Goal: Obtain resource: Download file/media

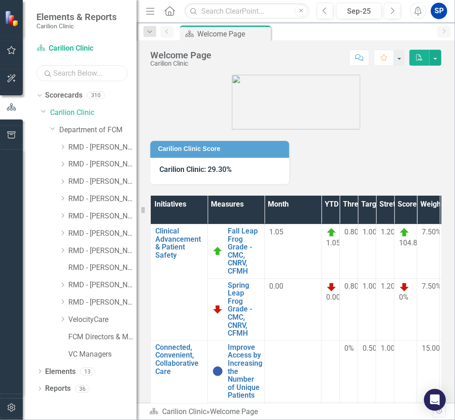
click at [101, 74] on input "text" at bounding box center [81, 73] width 91 height 16
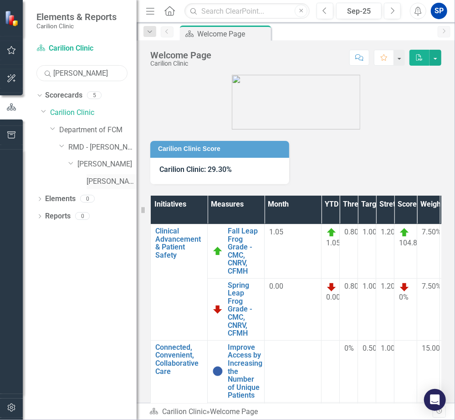
type input "[PERSON_NAME]"
click at [101, 178] on link "[PERSON_NAME]" at bounding box center [112, 181] width 50 height 10
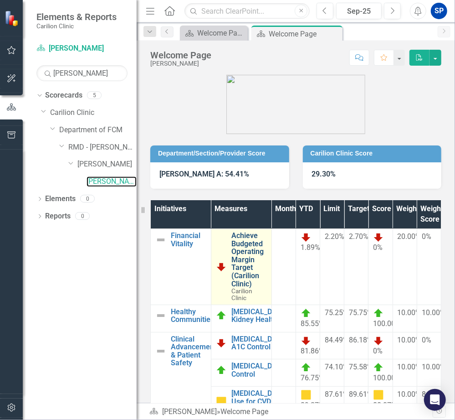
scroll to position [46, 0]
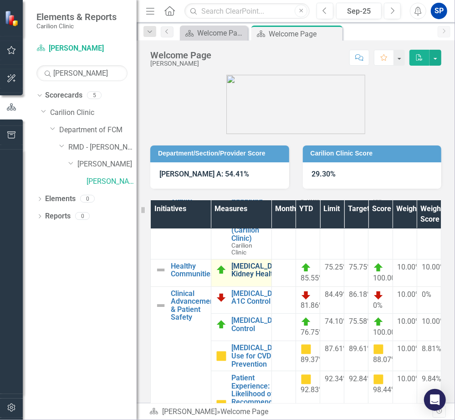
click at [248, 273] on link "[MEDICAL_DATA] Kidney Health" at bounding box center [260, 270] width 56 height 16
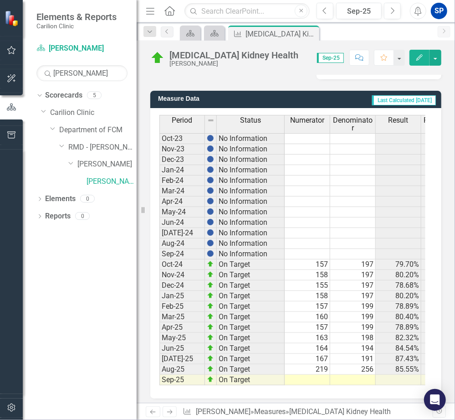
scroll to position [228, 0]
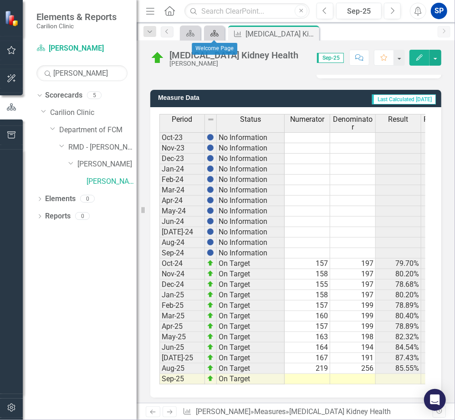
click at [214, 34] on icon at bounding box center [215, 33] width 8 height 6
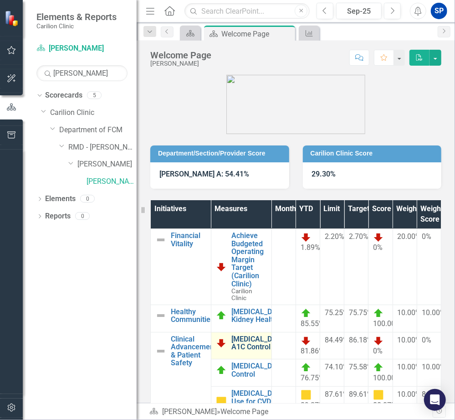
click at [236, 348] on link "[MEDICAL_DATA] A1C Control" at bounding box center [260, 343] width 56 height 16
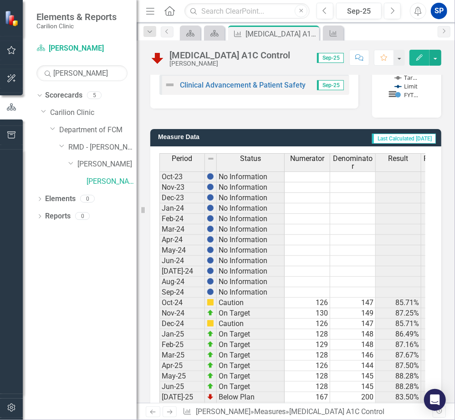
scroll to position [228, 0]
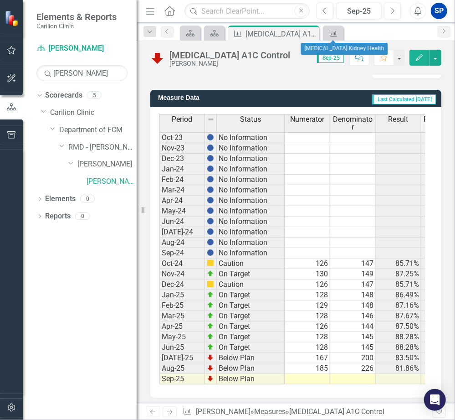
click at [336, 36] on icon at bounding box center [333, 33] width 7 height 6
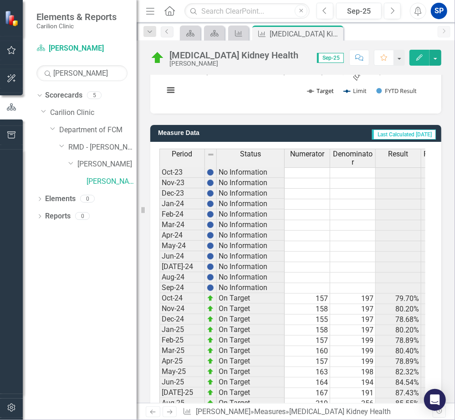
scroll to position [409, 0]
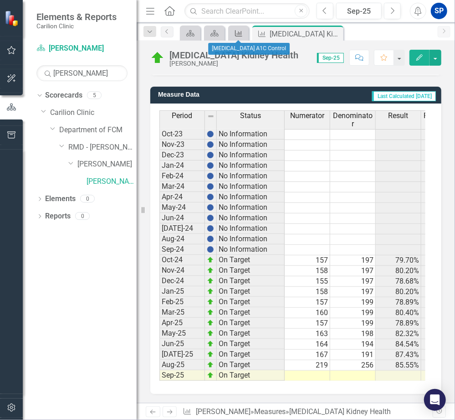
click at [239, 32] on icon "Measure" at bounding box center [238, 33] width 9 height 7
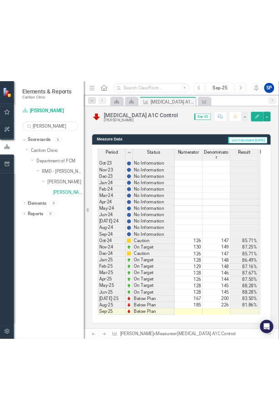
scroll to position [409, 0]
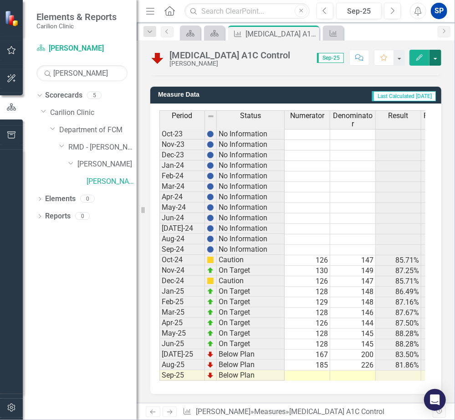
click at [435, 59] on button "button" at bounding box center [436, 58] width 12 height 16
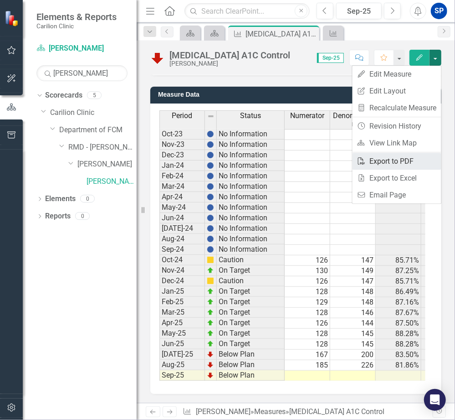
click at [391, 163] on link "PDF Export to PDF" at bounding box center [397, 161] width 89 height 17
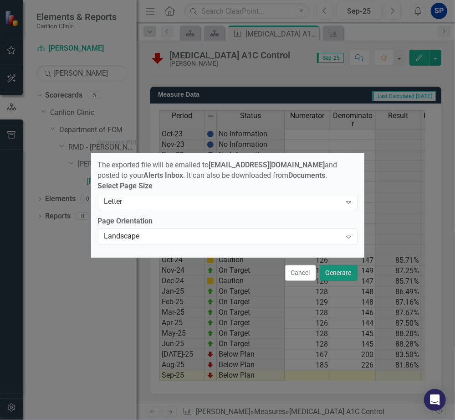
click at [339, 279] on button "Generate" at bounding box center [339, 273] width 38 height 16
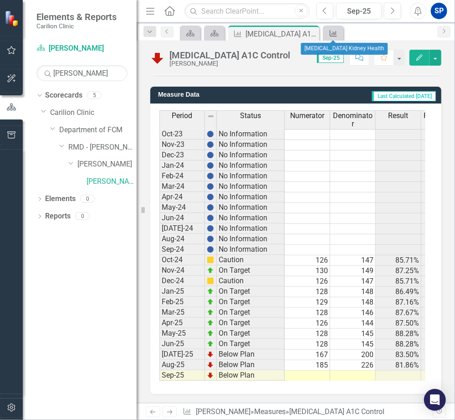
click at [335, 34] on icon "Measure" at bounding box center [333, 33] width 9 height 7
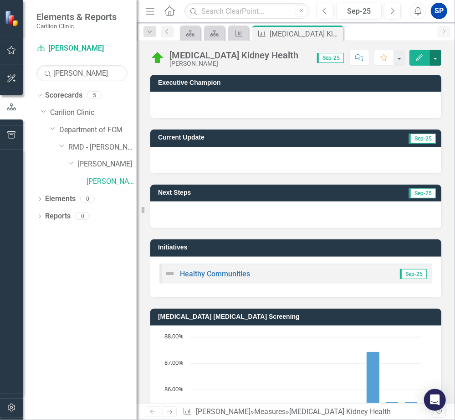
click at [434, 59] on button "button" at bounding box center [436, 58] width 12 height 16
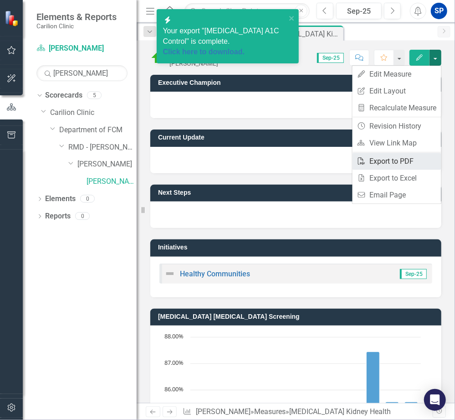
click at [395, 161] on link "PDF Export to PDF" at bounding box center [397, 161] width 89 height 17
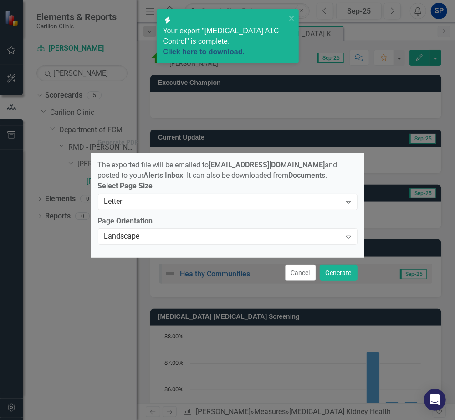
click at [222, 48] on link "Click here to download." at bounding box center [204, 52] width 82 height 8
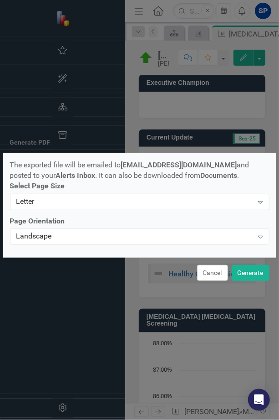
click at [93, 155] on div "The exported file will be emailed to [EMAIL_ADDRESS][DOMAIN_NAME] and posted to…" at bounding box center [139, 205] width 273 height 104
click at [211, 278] on button "Cancel" at bounding box center [212, 273] width 31 height 16
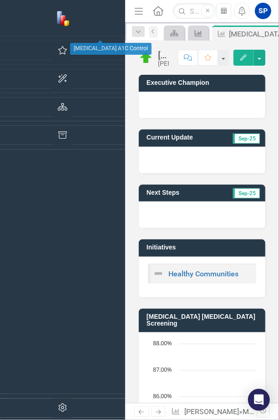
click at [190, 32] on div "Measure" at bounding box center [196, 32] width 13 height 11
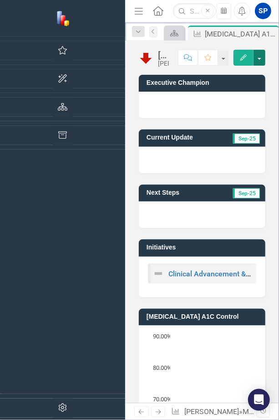
click at [261, 56] on button "button" at bounding box center [260, 58] width 12 height 16
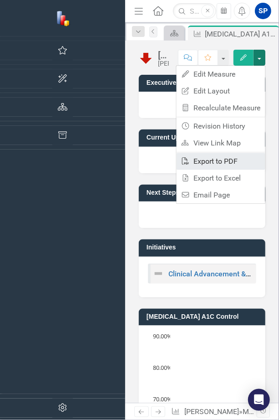
click at [230, 161] on link "PDF Export to PDF" at bounding box center [221, 161] width 89 height 17
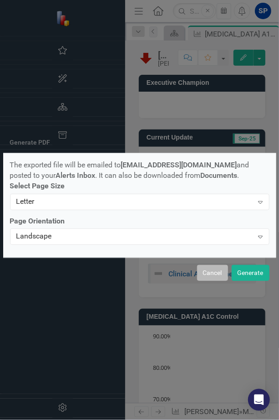
click at [209, 274] on button "Cancel" at bounding box center [212, 273] width 31 height 16
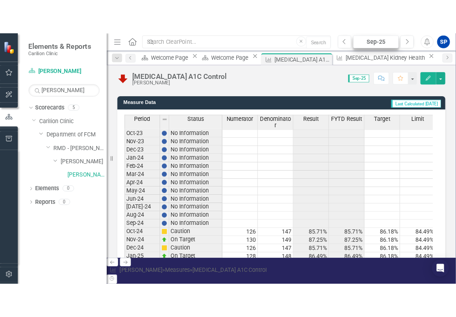
scroll to position [230, 0]
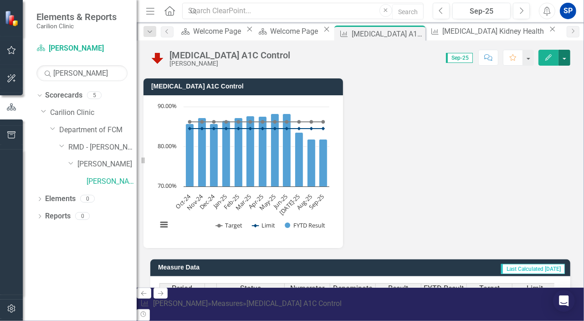
click at [455, 58] on button "button" at bounding box center [565, 58] width 12 height 16
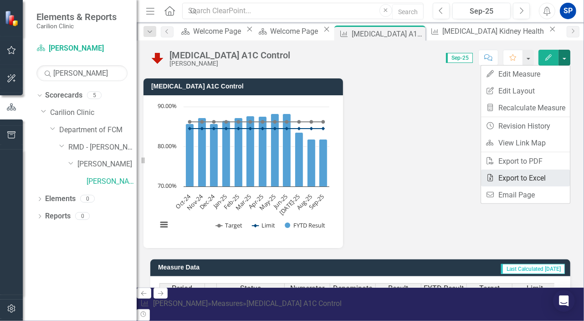
click at [455, 177] on link "Excel Export to Excel" at bounding box center [525, 178] width 89 height 17
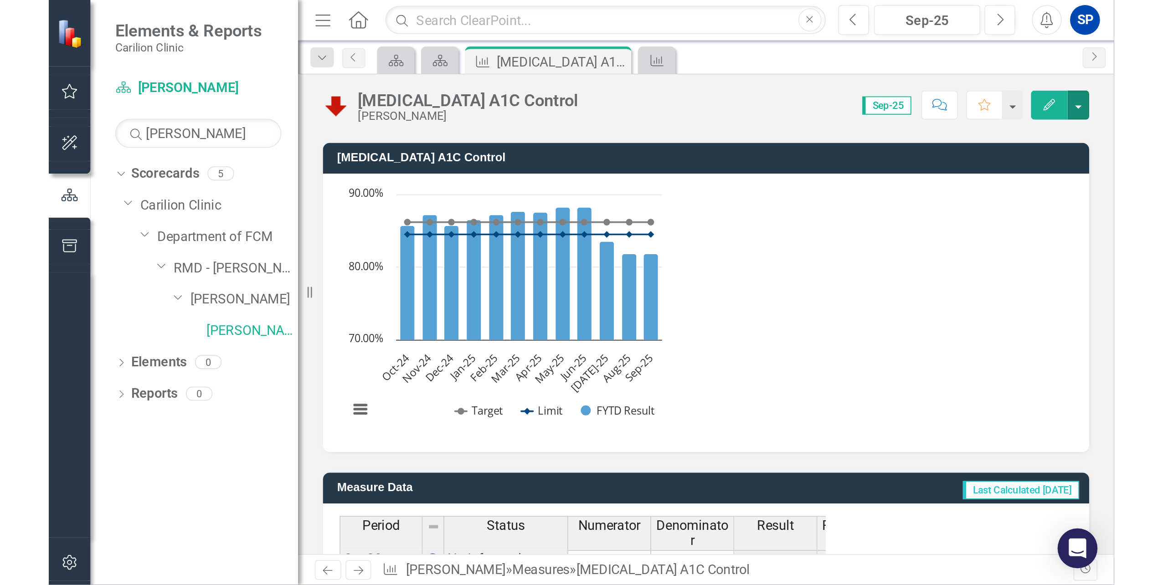
scroll to position [409, 0]
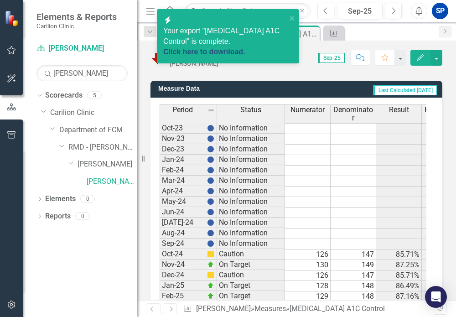
click at [237, 48] on link "Click here to download." at bounding box center [204, 52] width 82 height 8
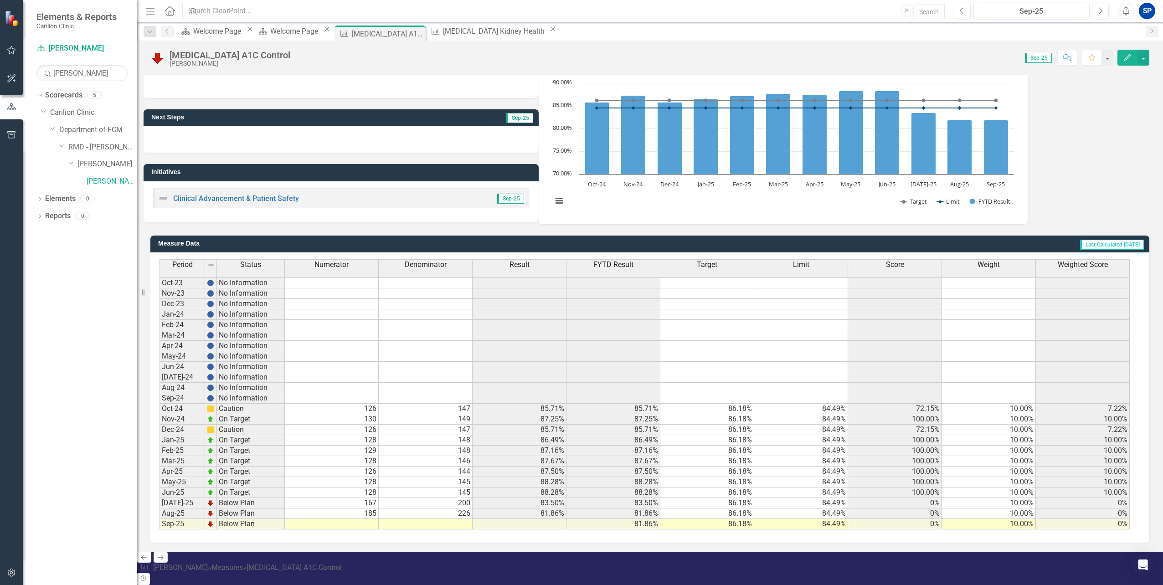
scroll to position [58, 0]
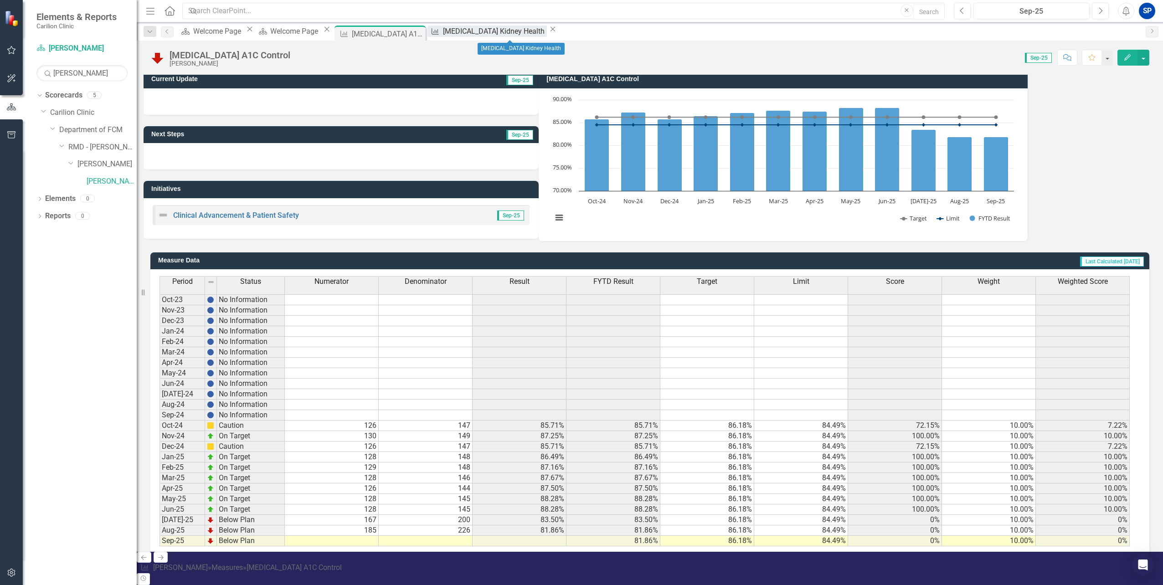
click at [455, 34] on div "[MEDICAL_DATA] Kidney Health" at bounding box center [495, 31] width 104 height 11
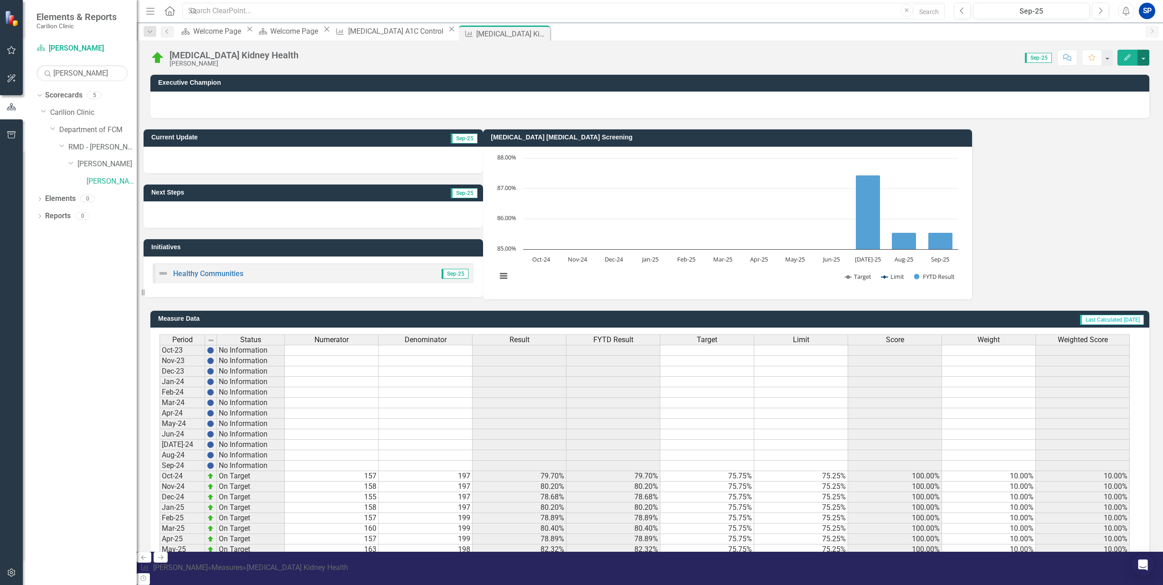
click at [455, 54] on button "button" at bounding box center [1143, 58] width 12 height 16
click at [455, 179] on link "Excel Export to Excel" at bounding box center [1104, 178] width 89 height 17
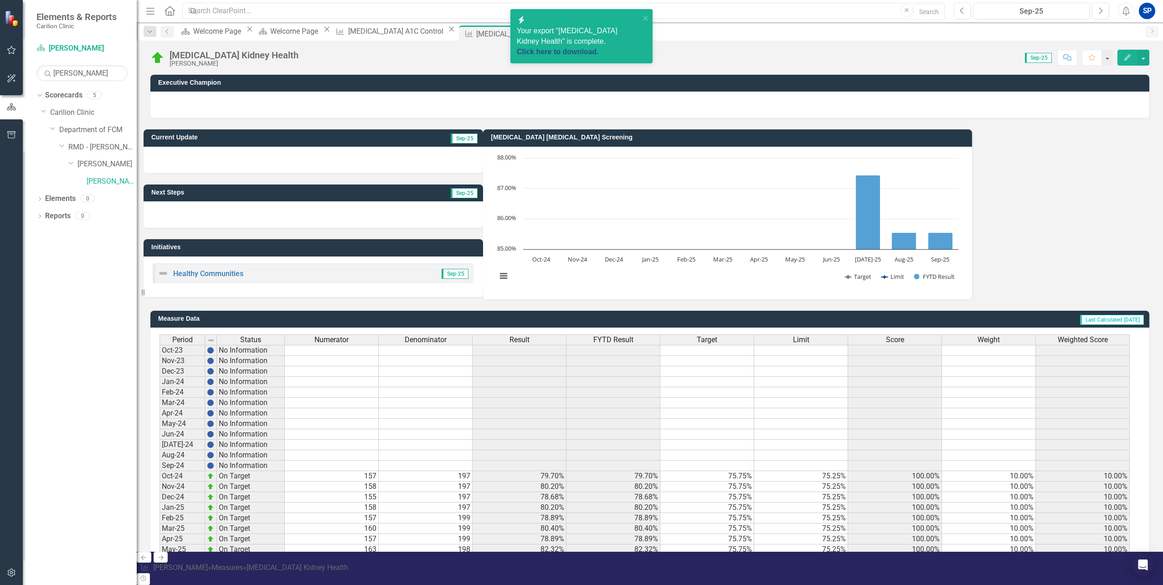
click at [455, 48] on link "Click here to download." at bounding box center [558, 52] width 82 height 8
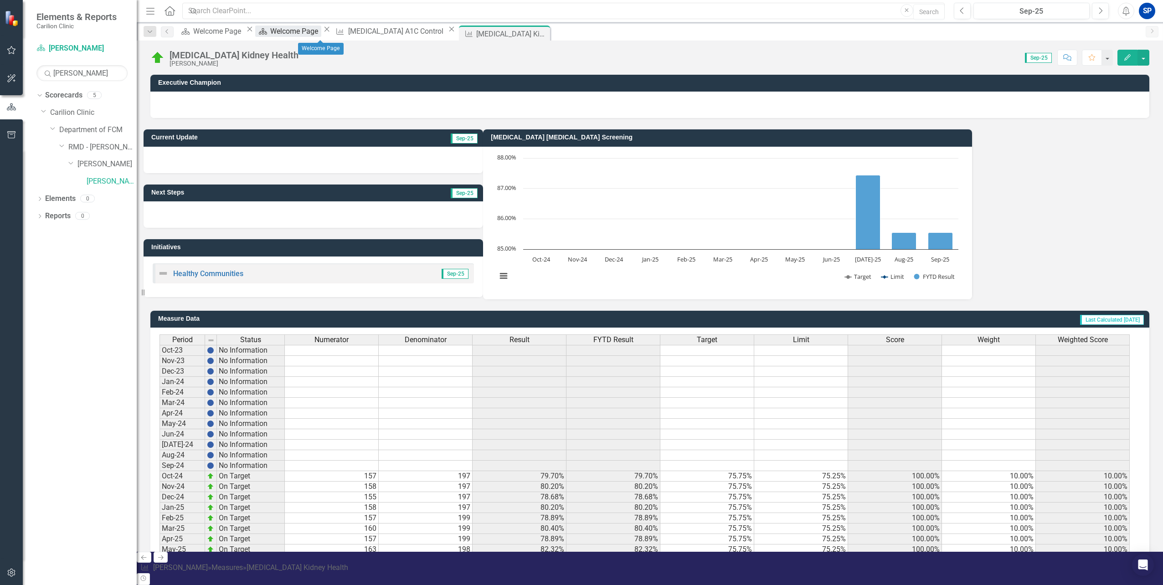
click at [321, 36] on div "Welcome Page" at bounding box center [295, 31] width 51 height 11
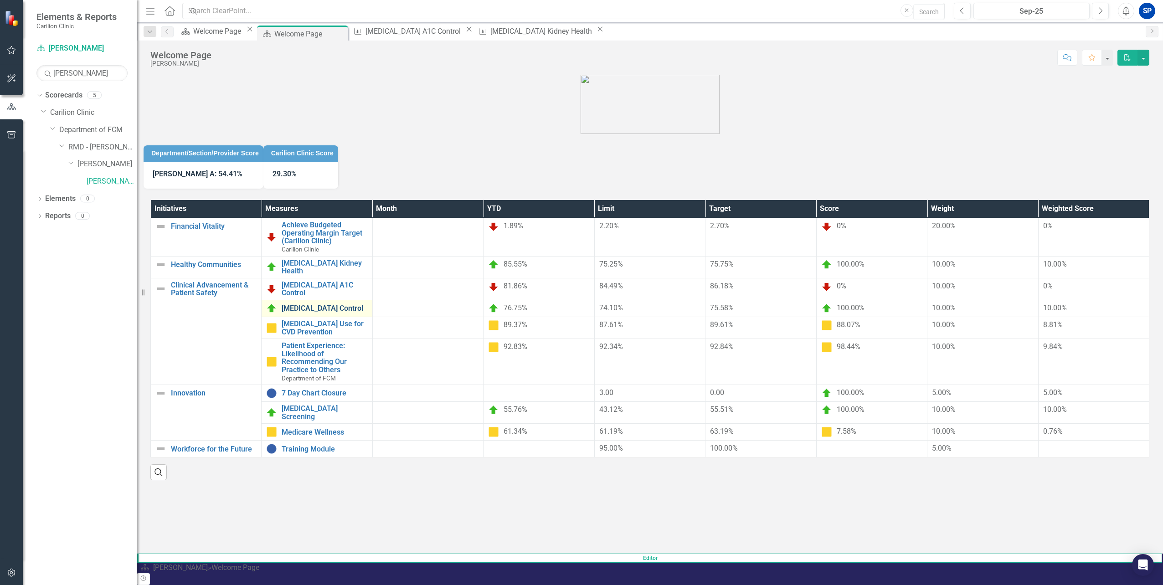
click at [362, 304] on link "[MEDICAL_DATA] Control" at bounding box center [325, 308] width 86 height 8
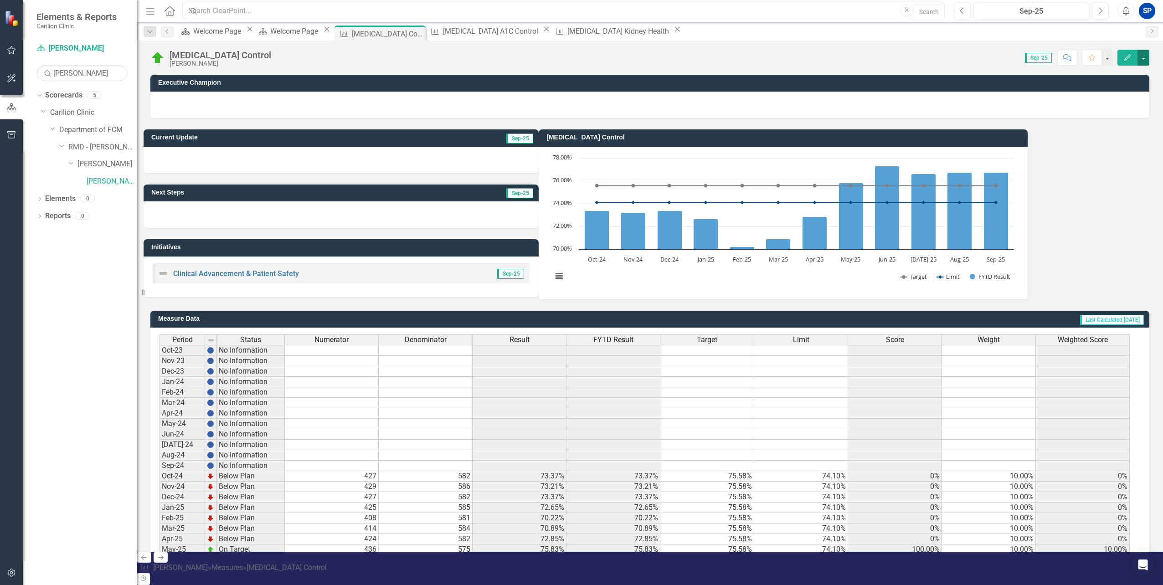
click at [455, 57] on button "button" at bounding box center [1143, 58] width 12 height 16
click at [455, 180] on link "Excel Export to Excel" at bounding box center [1104, 178] width 89 height 17
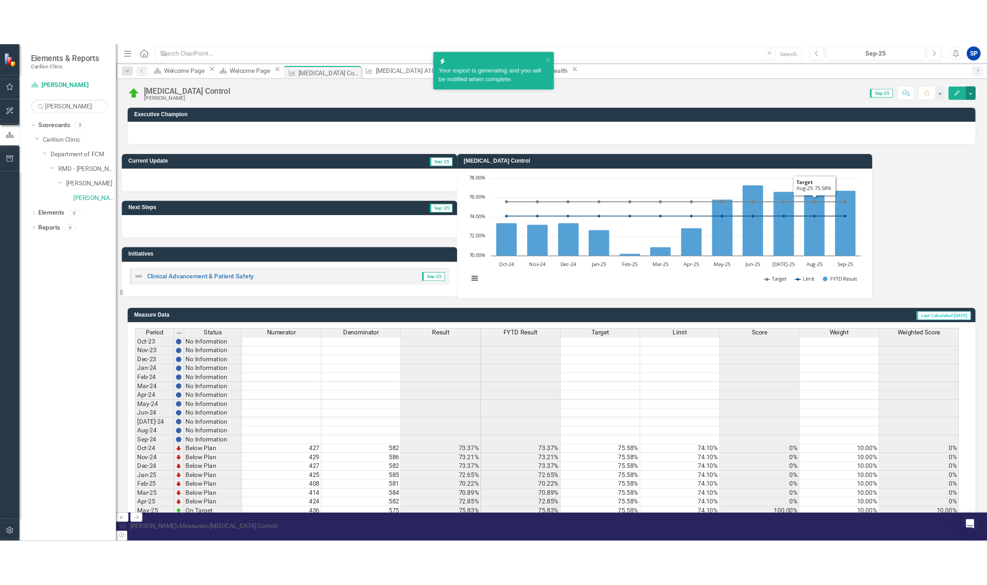
scroll to position [46, 0]
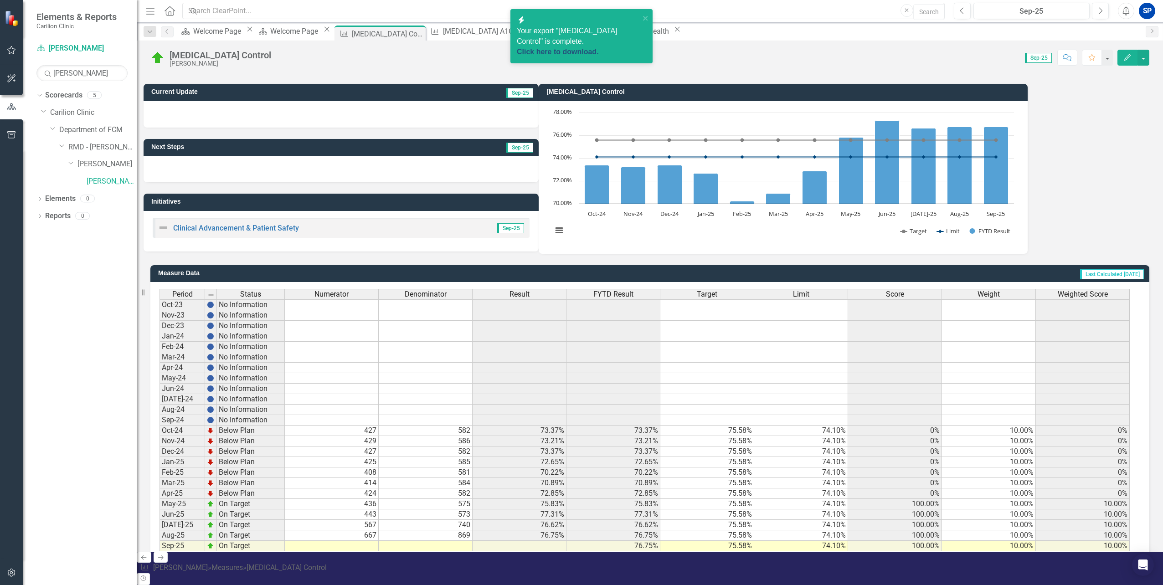
click at [455, 48] on link "Click here to download." at bounding box center [558, 52] width 82 height 8
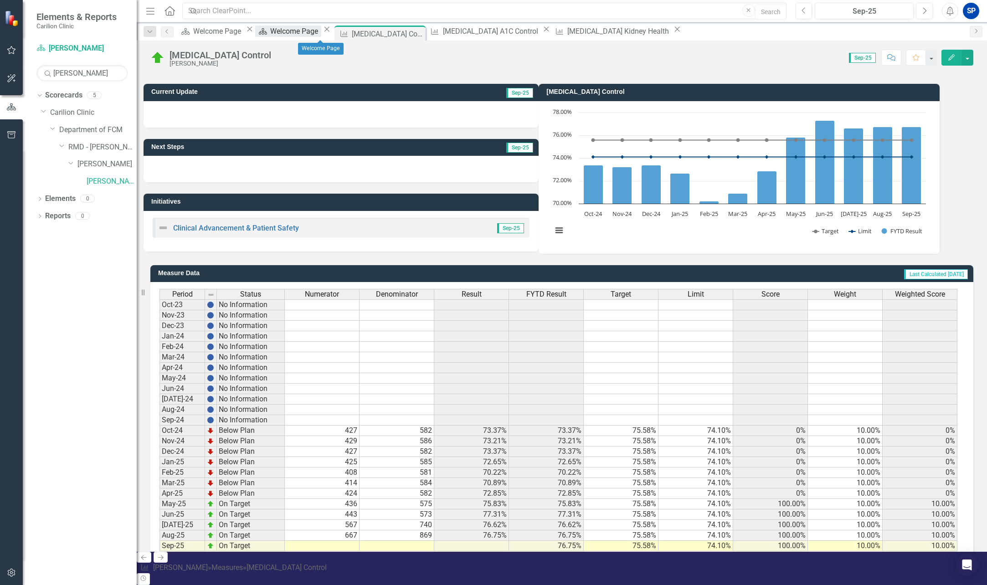
click at [321, 29] on div "Welcome Page" at bounding box center [295, 31] width 51 height 11
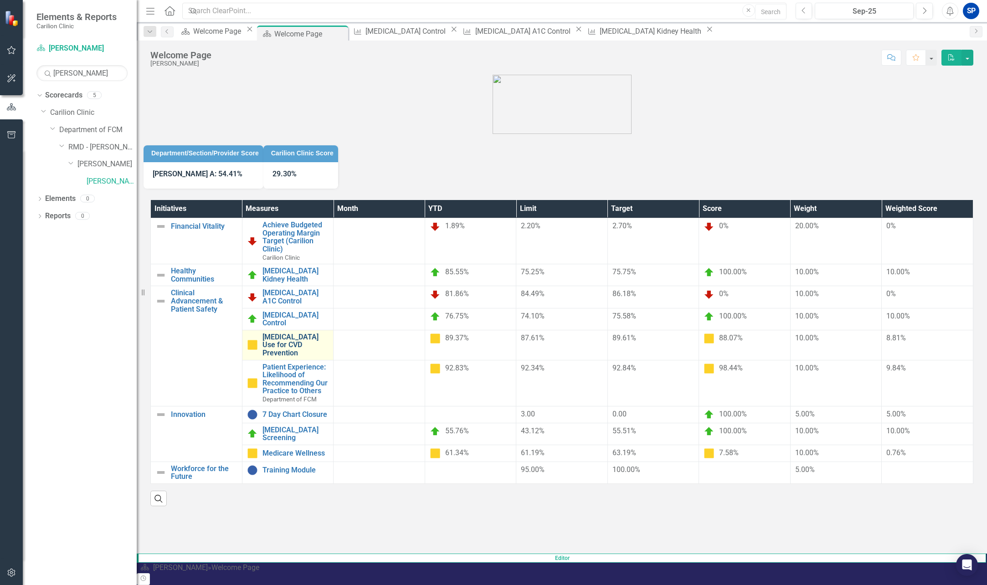
click at [329, 333] on link "[MEDICAL_DATA] Use for CVD Prevention" at bounding box center [295, 345] width 67 height 24
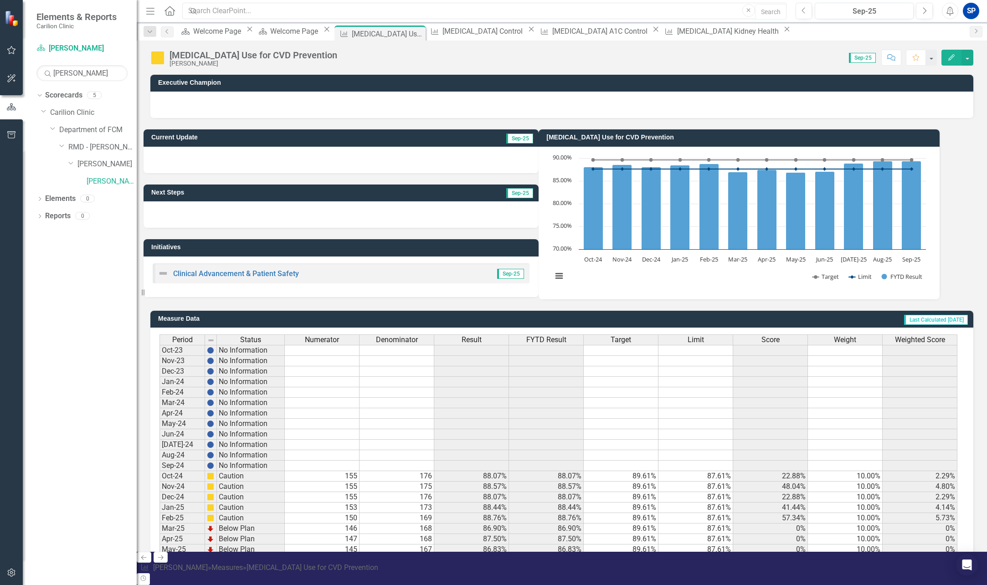
scroll to position [46, 0]
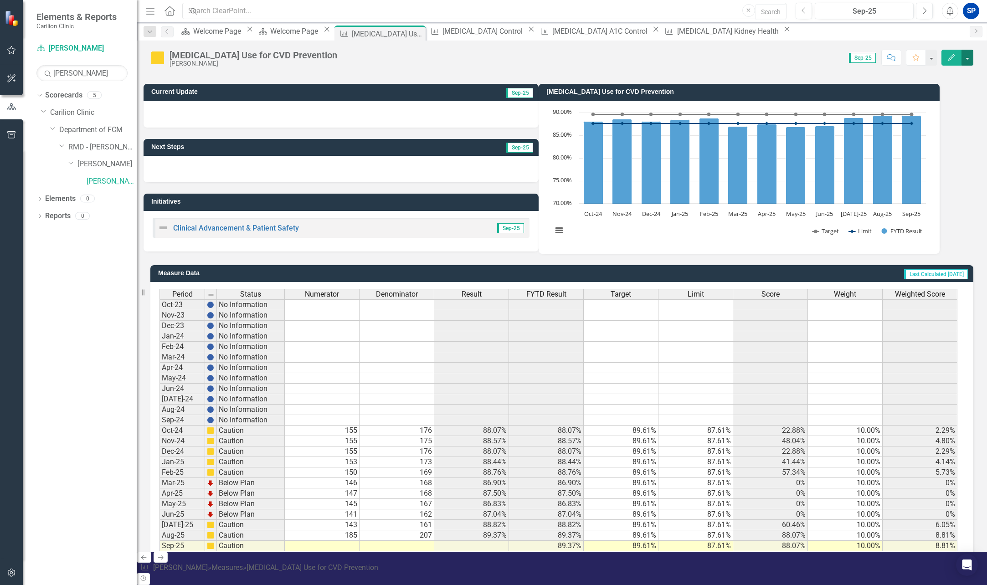
click at [455, 60] on button "button" at bounding box center [968, 58] width 12 height 16
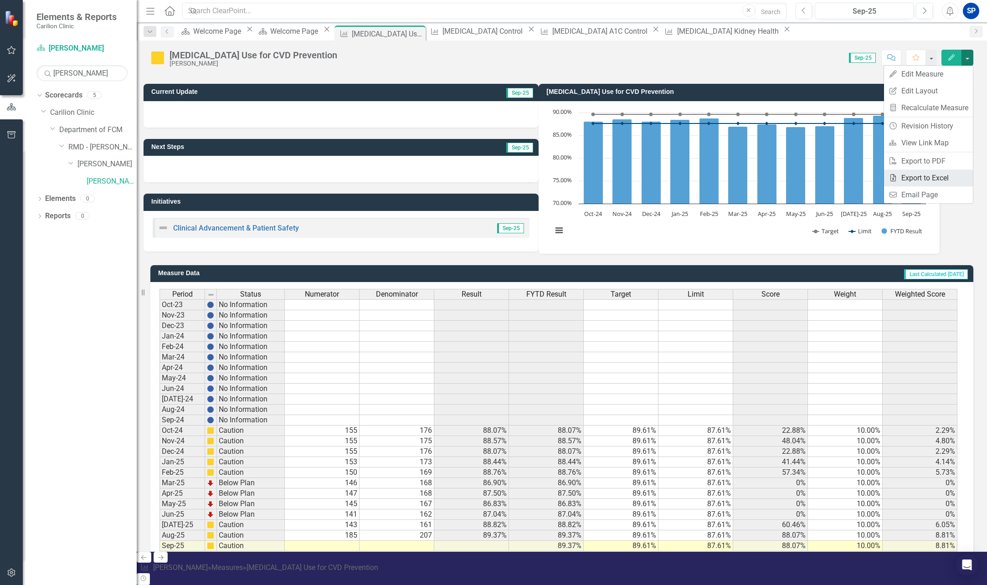
click at [455, 180] on link "Excel Export to Excel" at bounding box center [928, 178] width 89 height 17
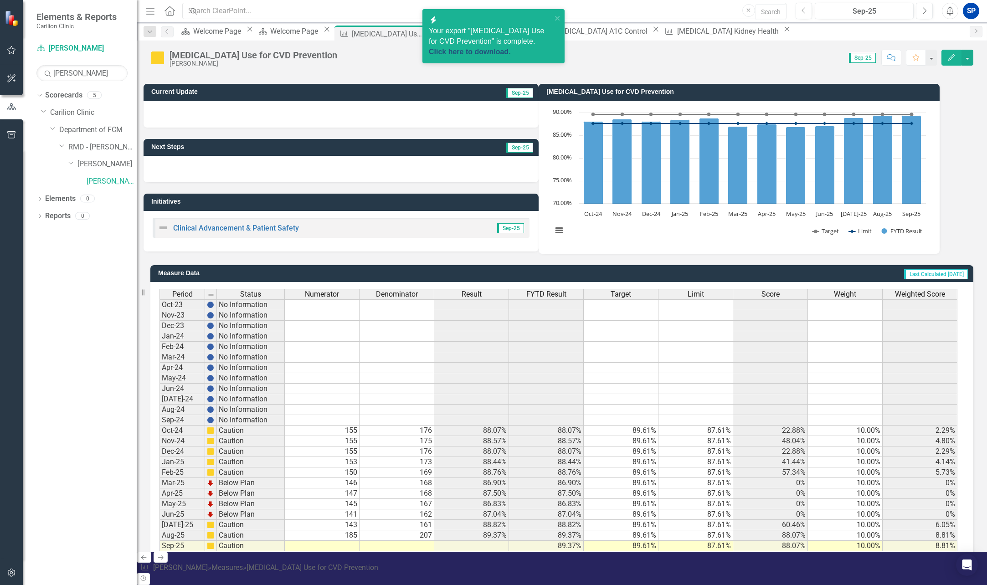
click at [455, 48] on link "Click here to download." at bounding box center [470, 52] width 82 height 8
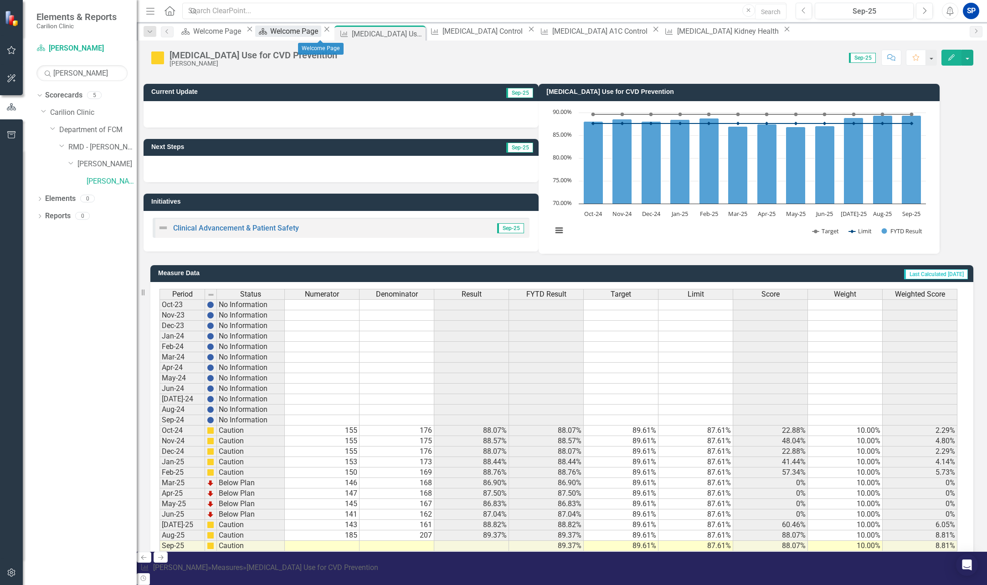
click at [321, 30] on div "Welcome Page" at bounding box center [295, 31] width 51 height 11
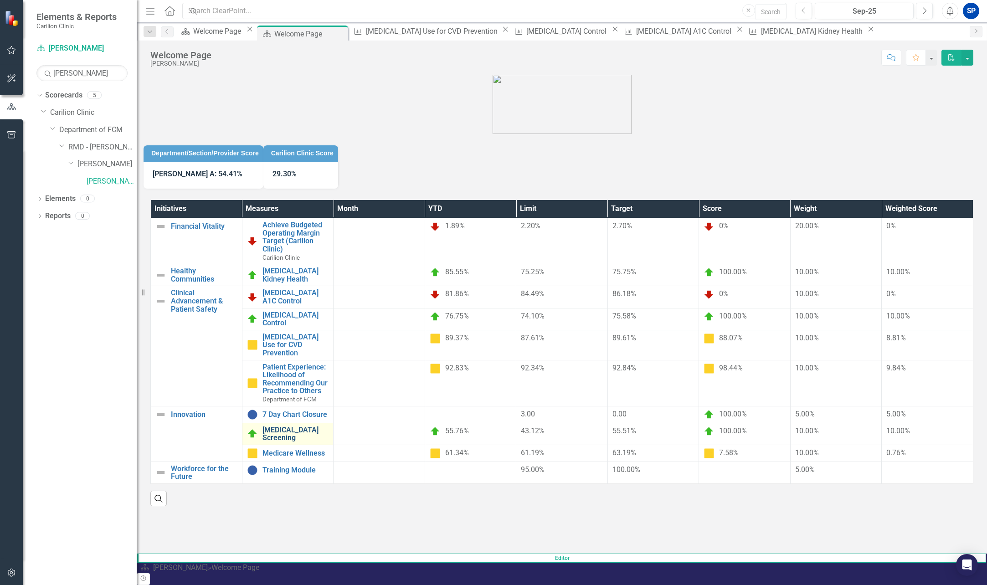
click at [329, 419] on link "[MEDICAL_DATA] Screening" at bounding box center [295, 434] width 67 height 16
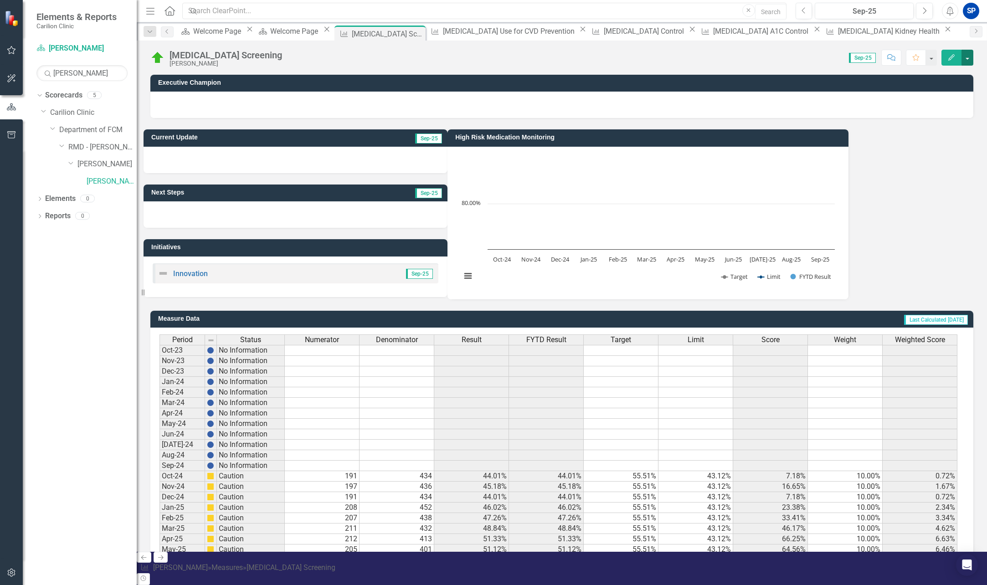
click at [455, 59] on button "button" at bounding box center [968, 58] width 12 height 16
click at [455, 180] on link "Excel Export to Excel" at bounding box center [928, 178] width 89 height 17
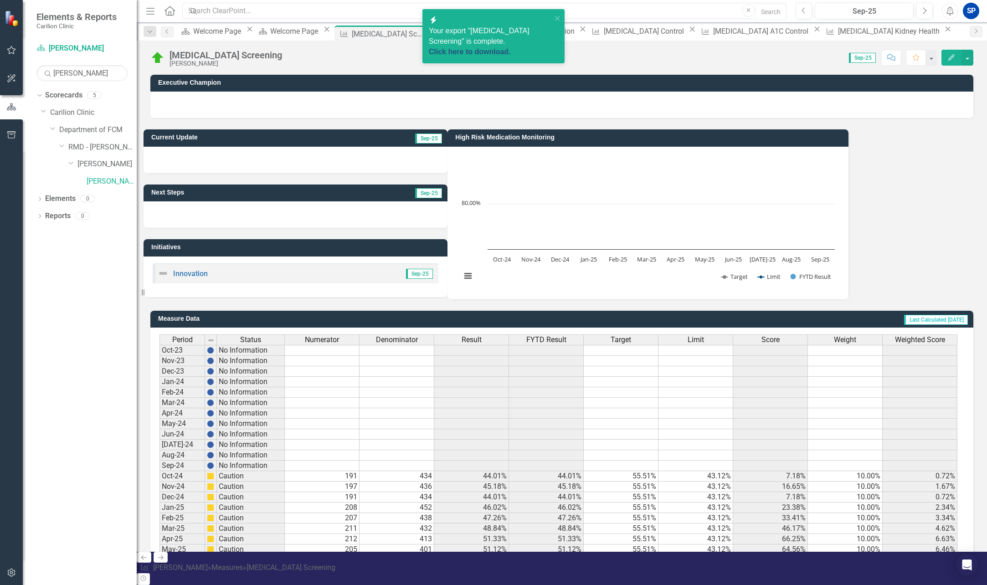
click at [455, 48] on link "Click here to download." at bounding box center [470, 52] width 82 height 8
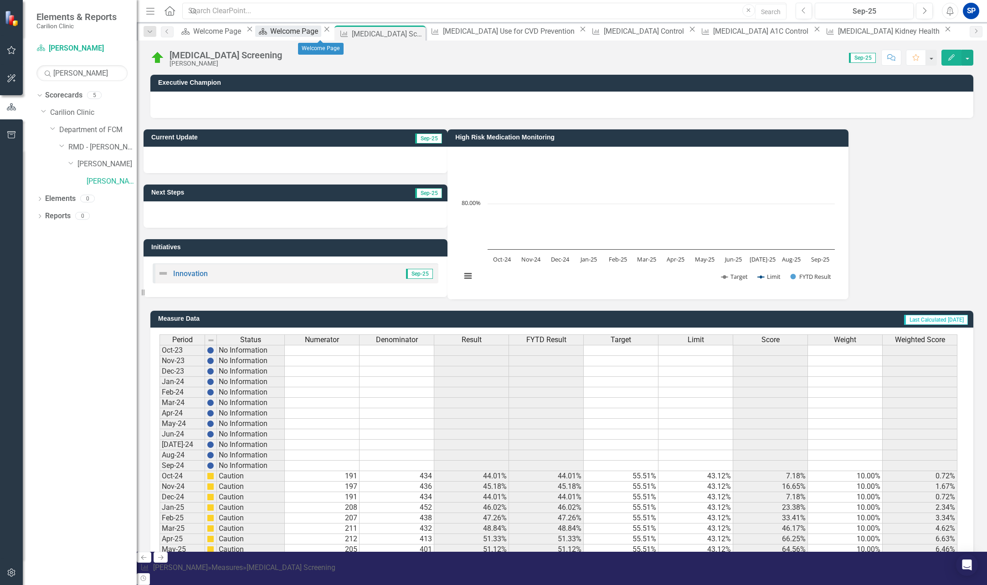
click at [316, 35] on div "Welcome Page" at bounding box center [295, 31] width 51 height 11
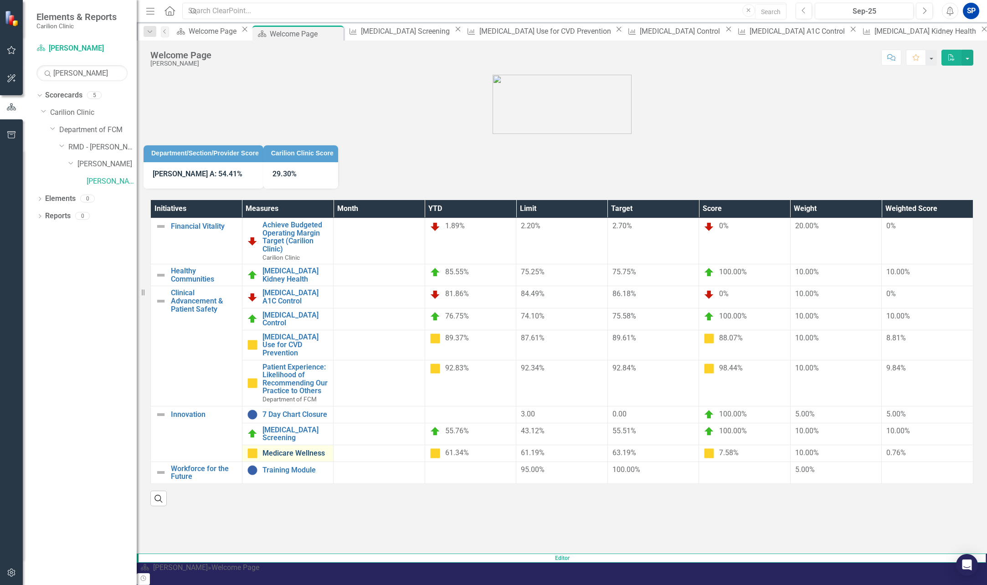
click at [329, 419] on link "Medicare Wellness" at bounding box center [295, 453] width 67 height 8
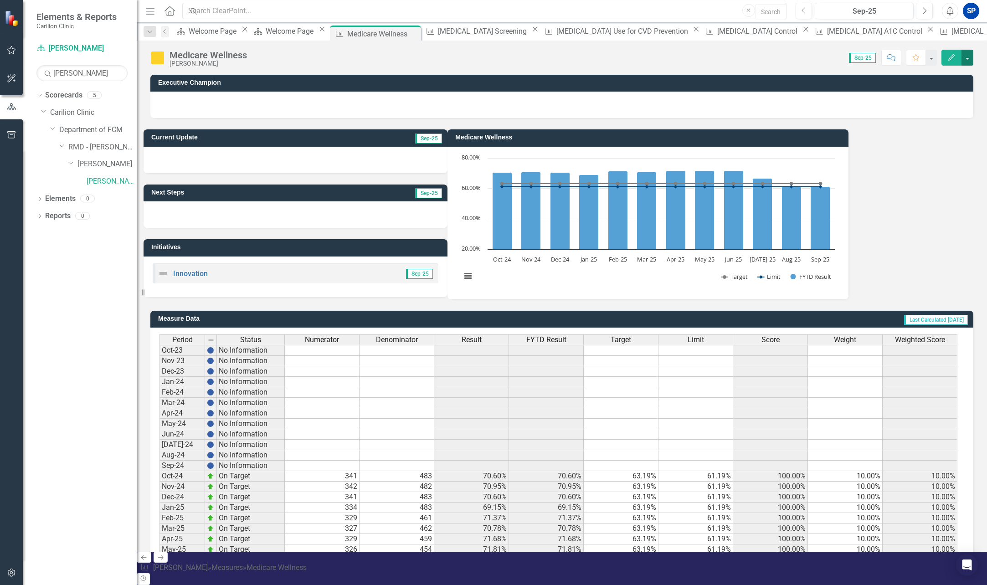
click at [455, 58] on button "button" at bounding box center [968, 58] width 12 height 16
click at [455, 179] on link "Excel Export to Excel" at bounding box center [928, 178] width 89 height 17
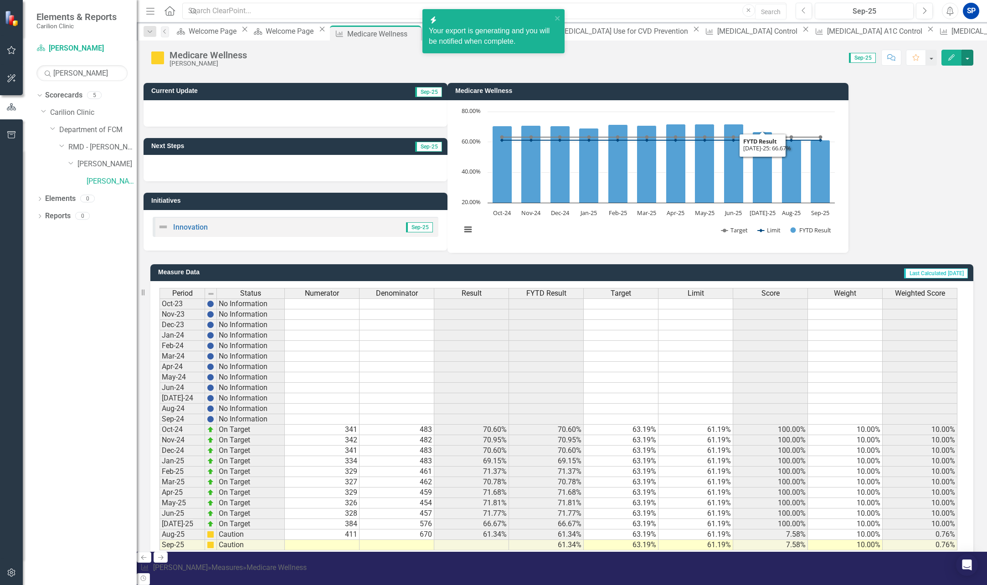
scroll to position [51, 0]
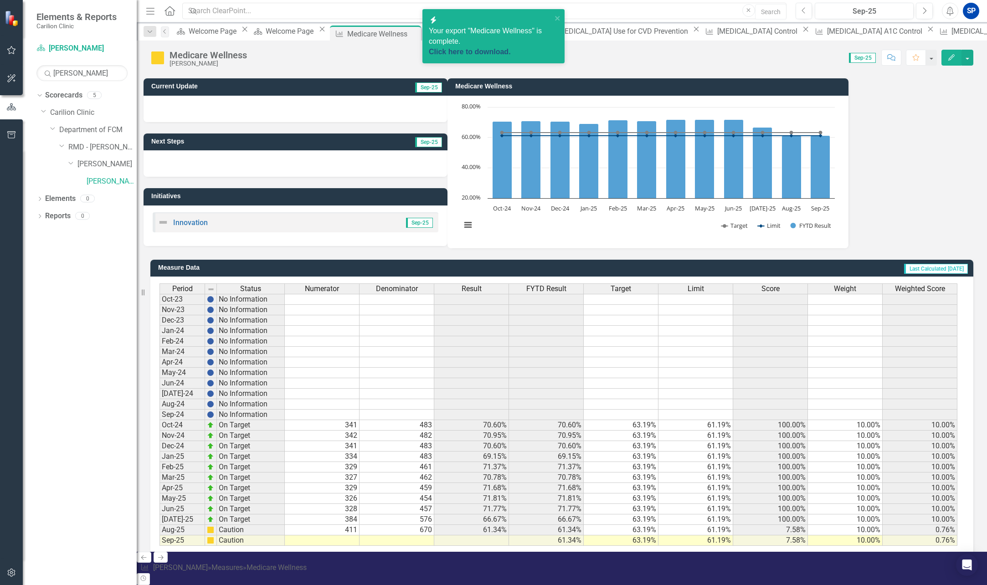
click at [455, 48] on link "Click here to download." at bounding box center [470, 52] width 82 height 8
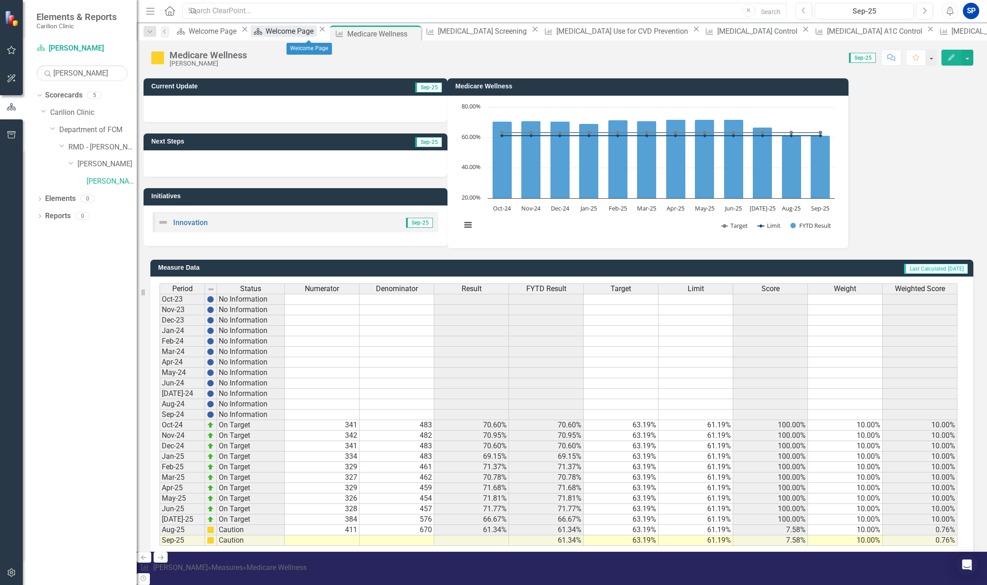
click at [305, 32] on div "Welcome Page" at bounding box center [291, 31] width 51 height 11
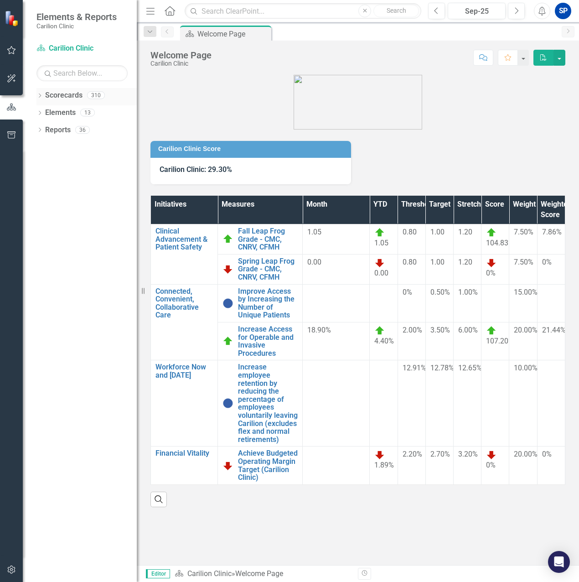
click at [39, 95] on icon "Dropdown" at bounding box center [39, 96] width 6 height 5
click at [60, 113] on link "Carilion Clinic" at bounding box center [93, 113] width 87 height 10
click at [44, 112] on icon "Dropdown" at bounding box center [44, 111] width 7 height 5
drag, startPoint x: 66, startPoint y: 130, endPoint x: 71, endPoint y: 123, distance: 8.8
click at [65, 130] on link "Department of FCM" at bounding box center [97, 130] width 77 height 10
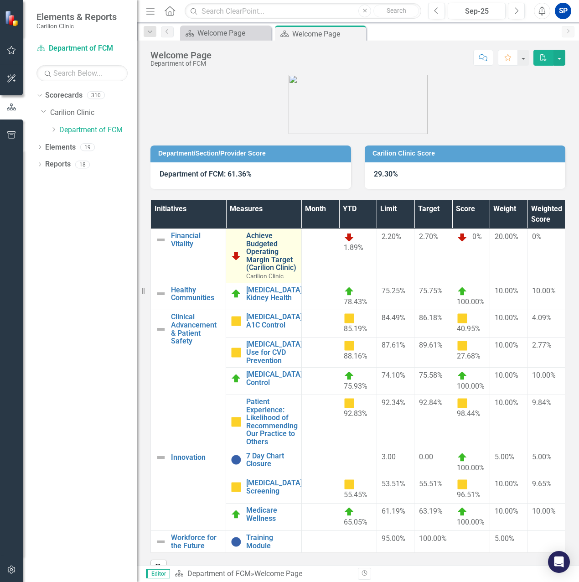
click at [259, 249] on link "Achieve Budgeted Operating Margin Target (Carilion Clinic)" at bounding box center [271, 252] width 50 height 40
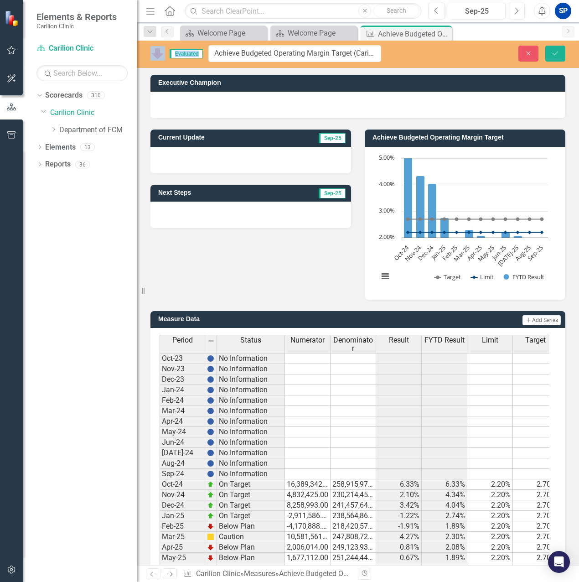
drag, startPoint x: 410, startPoint y: 54, endPoint x: 238, endPoint y: 54, distance: 171.8
click at [243, 54] on input "Achieve Budgeted Operating Margin Target (Carilion Clinic)" at bounding box center [294, 53] width 173 height 17
click at [288, 31] on div "Welcome Page" at bounding box center [316, 32] width 56 height 11
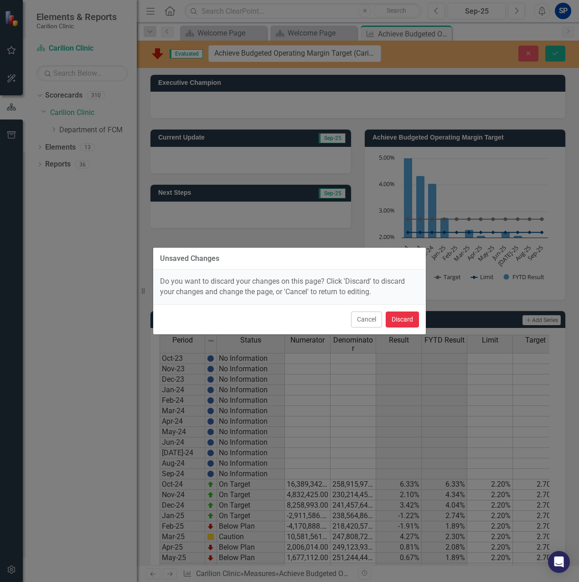
click at [404, 325] on button "Discard" at bounding box center [402, 319] width 33 height 16
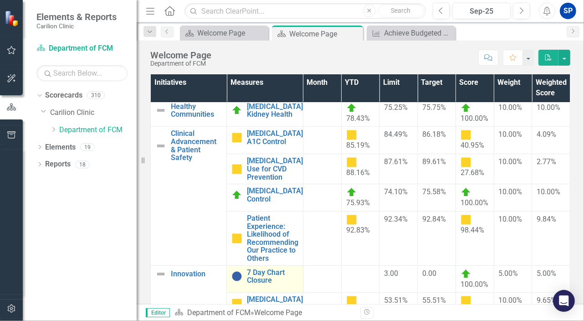
scroll to position [38, 0]
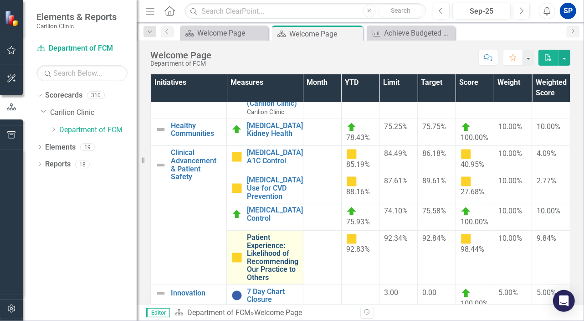
click at [288, 268] on link "Patient Experience: Likelihood of Recommending Our Practice to Others" at bounding box center [272, 257] width 51 height 48
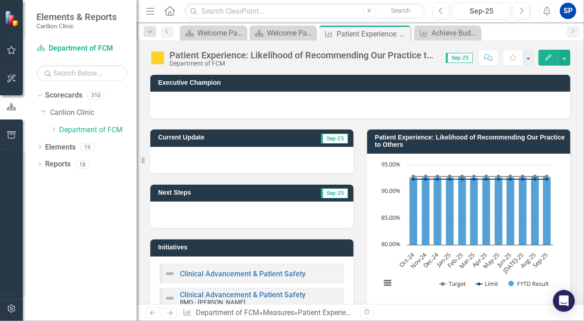
click at [323, 57] on div "Patient Experience: Likelihood of Recommending Our Practice to Others" at bounding box center [304, 55] width 268 height 10
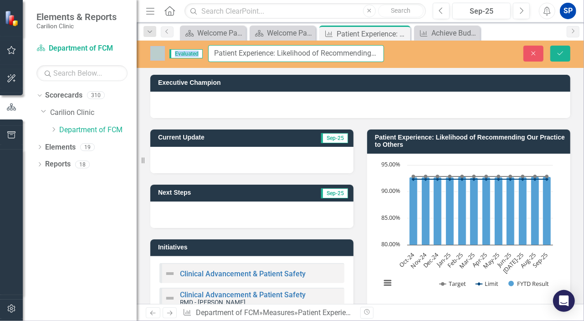
drag, startPoint x: 396, startPoint y: 66, endPoint x: 350, endPoint y: 56, distance: 46.7
click at [351, 56] on input "Patient Experience: Likelihood of Recommending Our Practice to Others" at bounding box center [296, 53] width 176 height 17
click at [350, 56] on input "Patient Experience: Likelihood of Recommending Our Practice to Others" at bounding box center [296, 53] width 176 height 17
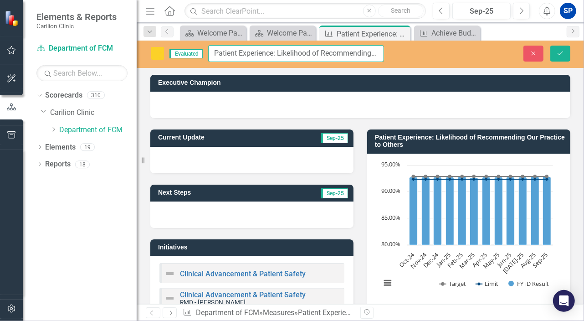
click at [350, 56] on input "Patient Experience: Likelihood of Recommending Our Practice to Others" at bounding box center [296, 53] width 176 height 17
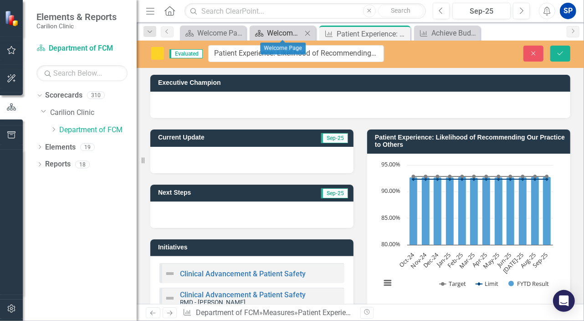
click at [290, 34] on div "Welcome Page" at bounding box center [284, 32] width 35 height 11
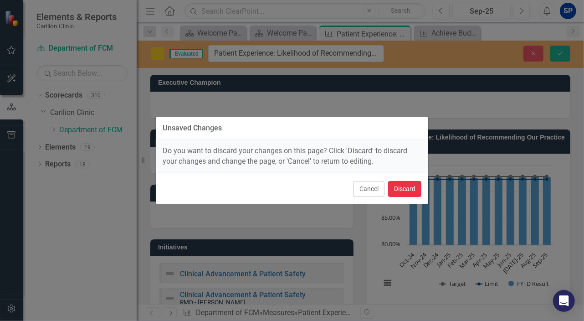
click at [392, 195] on button "Discard" at bounding box center [404, 189] width 33 height 16
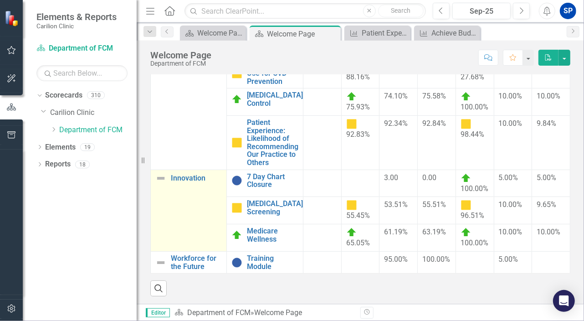
scroll to position [122, 0]
